Goal: Information Seeking & Learning: Check status

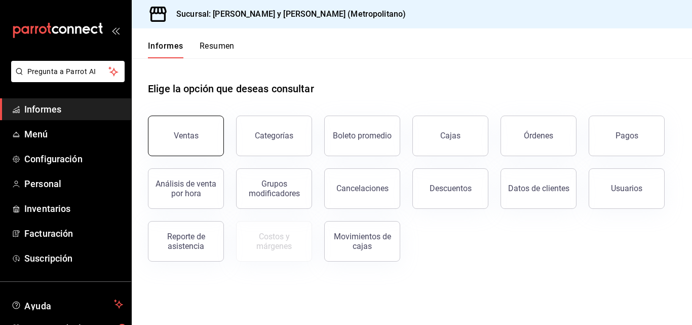
click at [207, 148] on button "Ventas" at bounding box center [186, 136] width 76 height 41
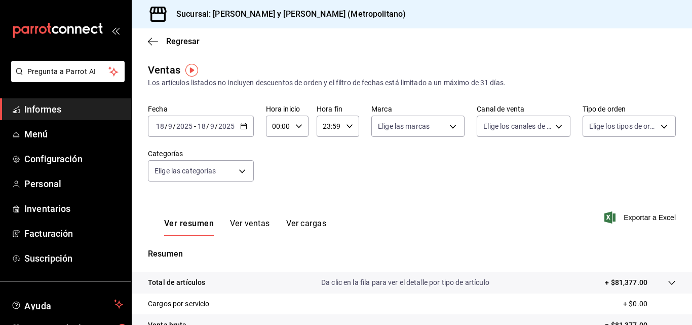
click at [304, 128] on div "00:00 Hora inicio" at bounding box center [287, 126] width 43 height 21
click at [275, 179] on button "03" at bounding box center [276, 174] width 17 height 20
type input "03:00"
click at [410, 188] on div at bounding box center [346, 162] width 692 height 325
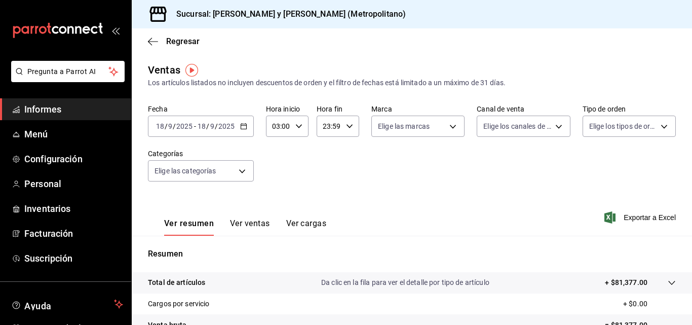
scroll to position [101, 0]
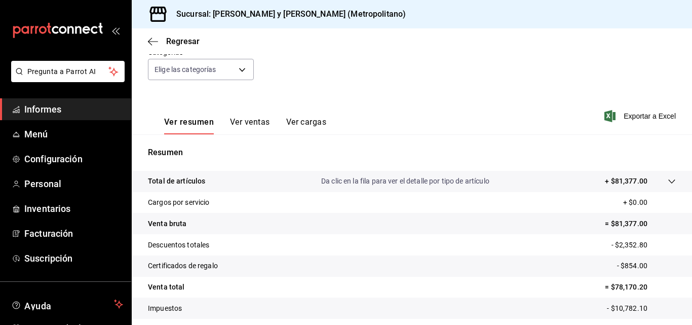
click at [648, 178] on div at bounding box center [662, 181] width 28 height 11
